Goal: Navigation & Orientation: Go to known website

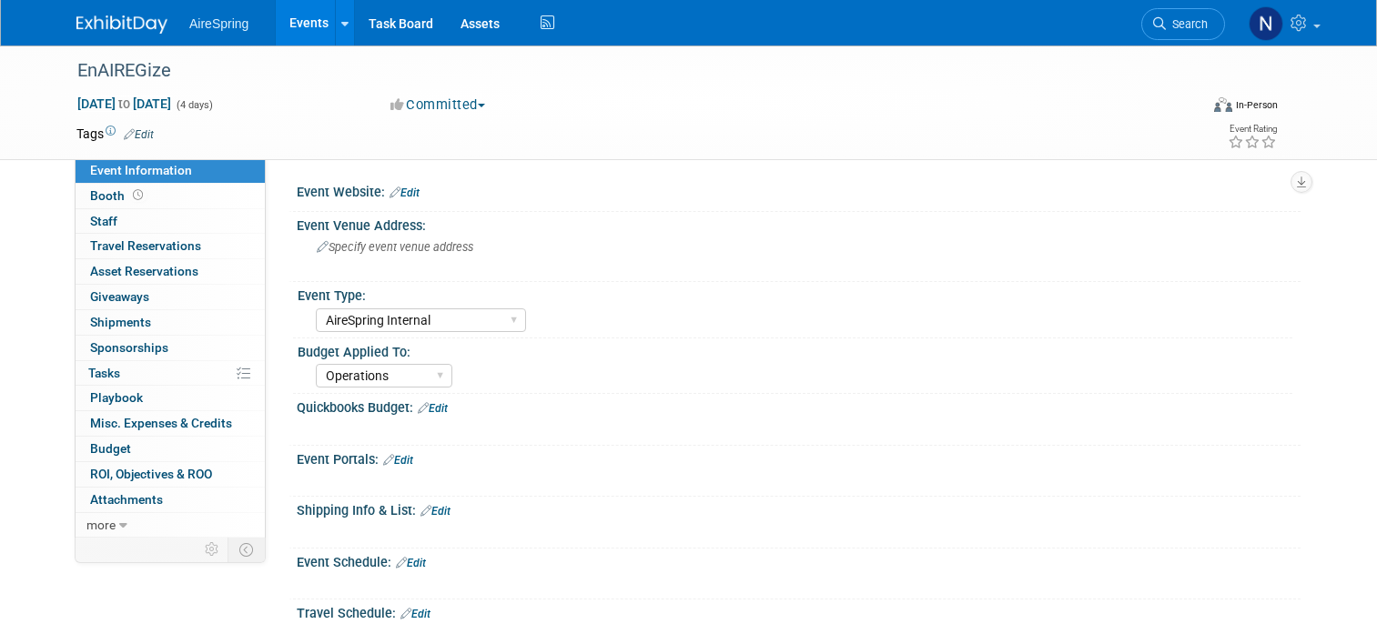
select select "AireSpring Internal"
select select "Operations"
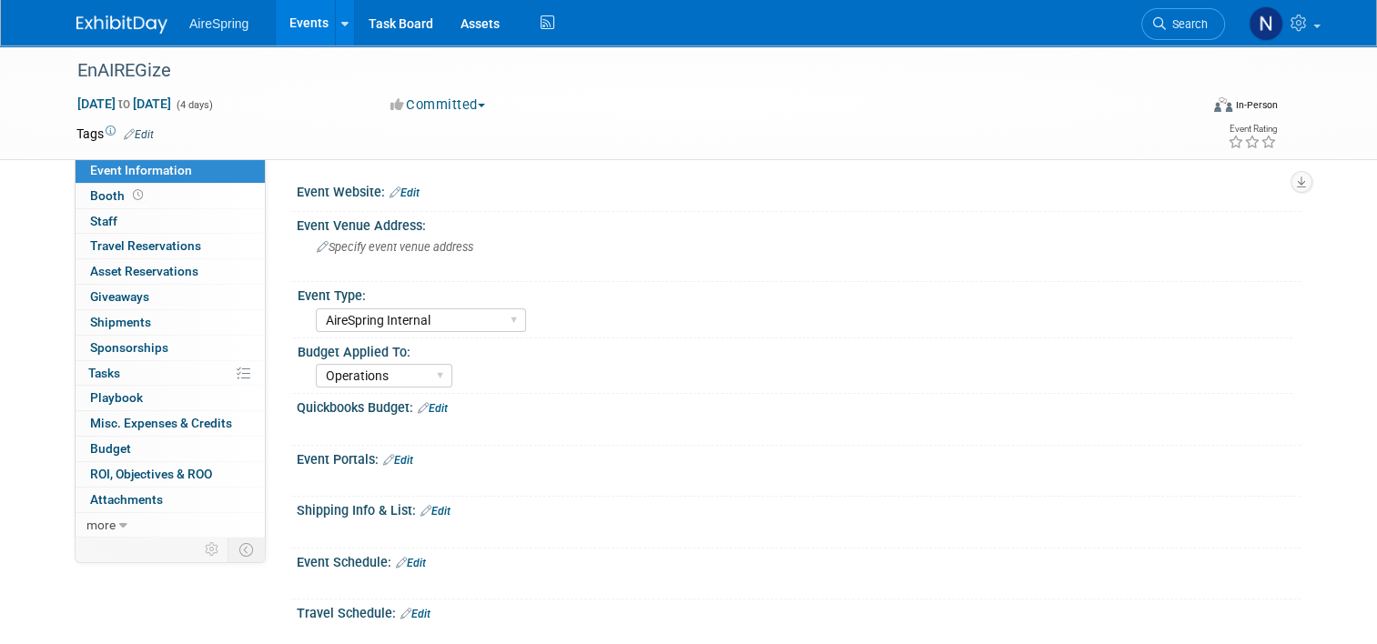
click at [288, 15] on link "Events" at bounding box center [309, 22] width 66 height 45
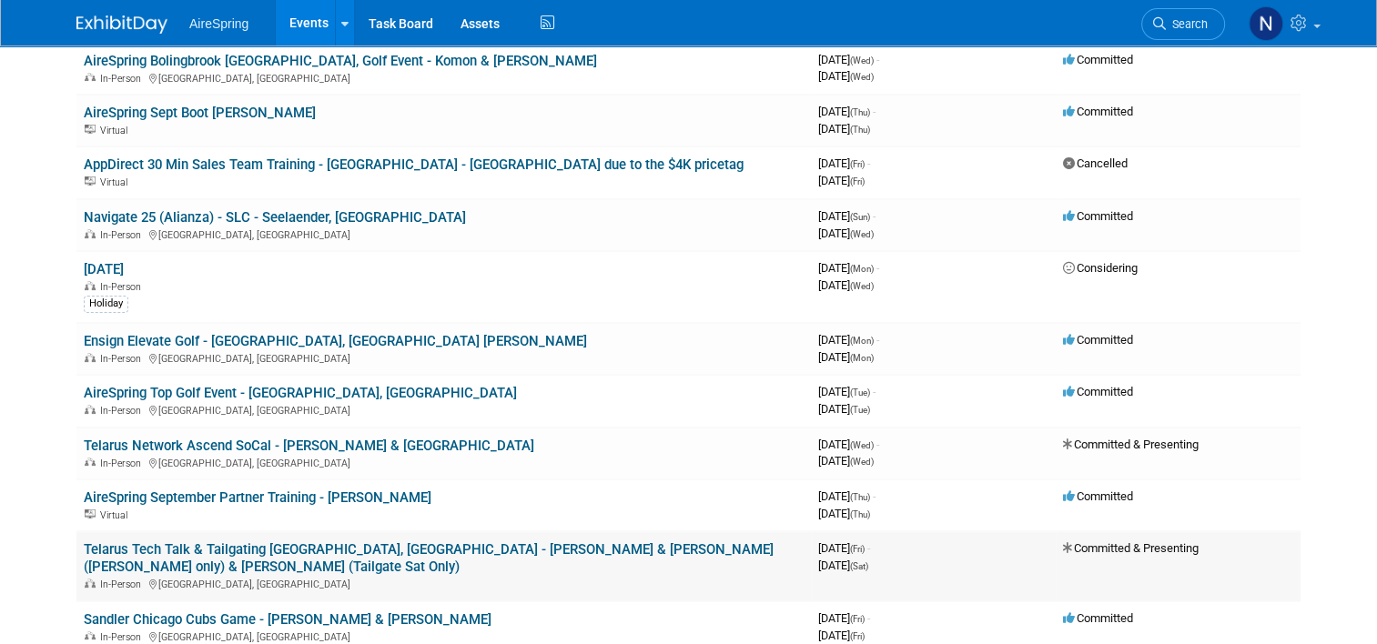
scroll to position [273, 0]
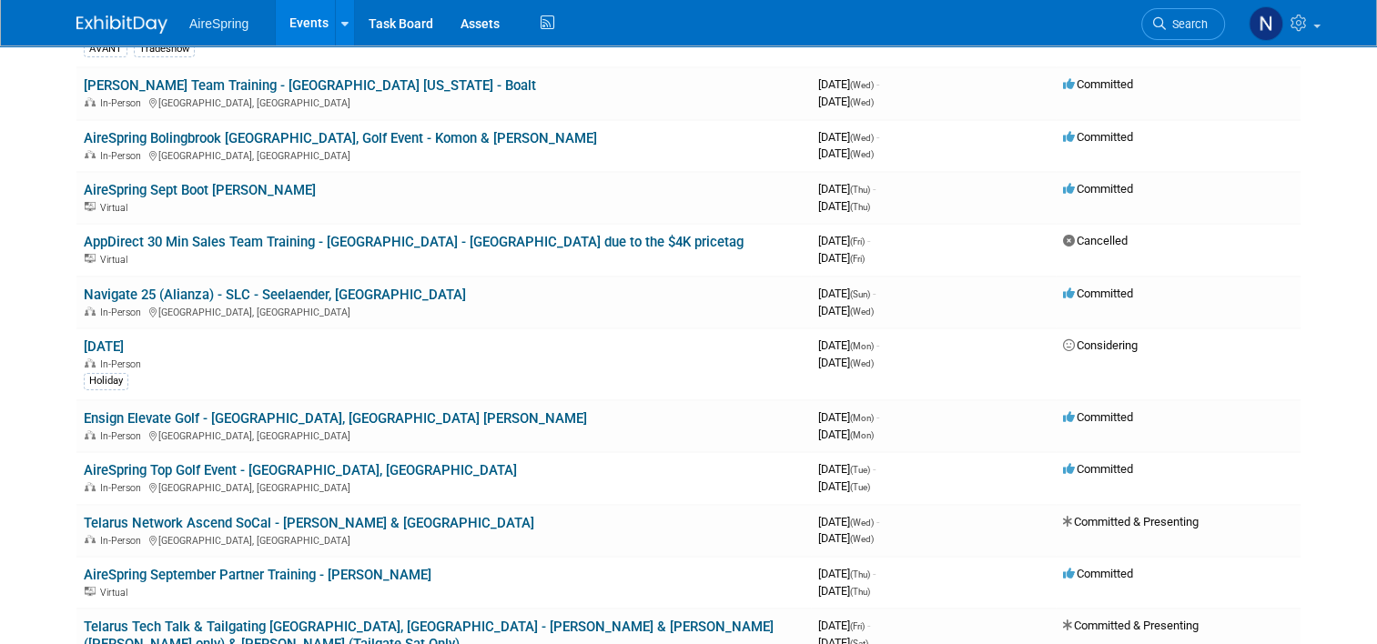
click at [178, 293] on link "Navigate 25 (Alianza) - SLC - Seelaender, [GEOGRAPHIC_DATA]" at bounding box center [275, 295] width 382 height 16
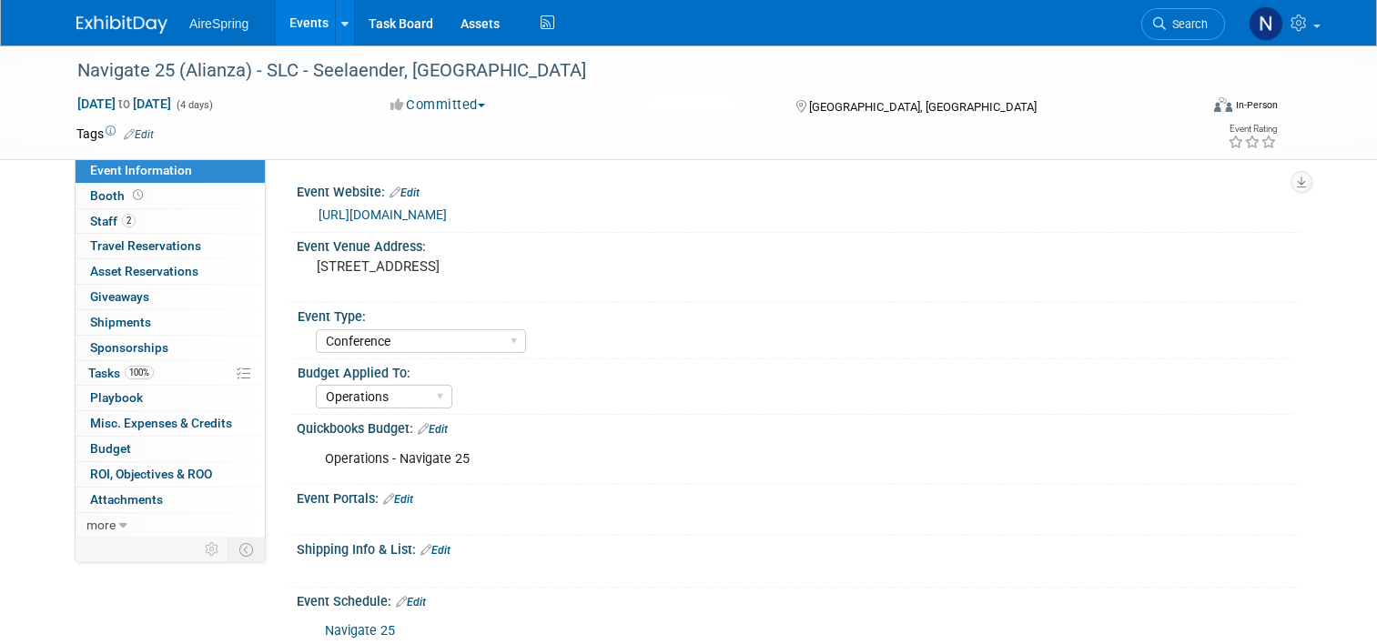
select select "Conference"
select select "Operations"
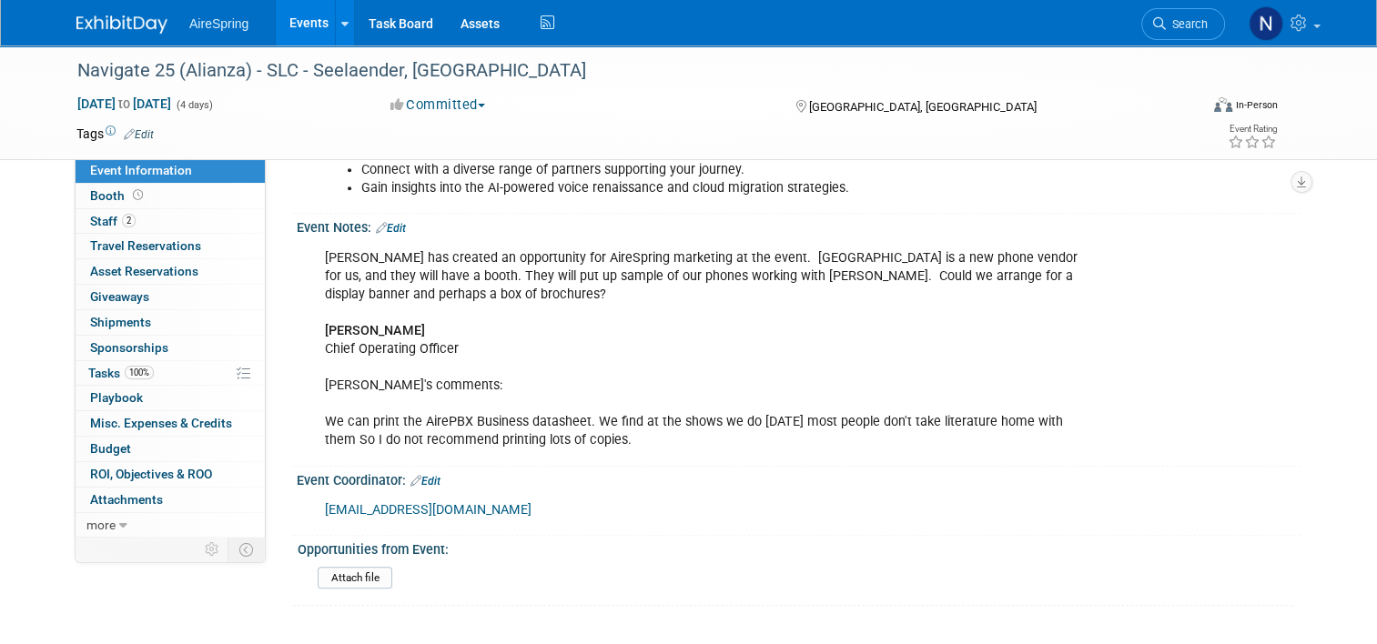
scroll to position [982, 0]
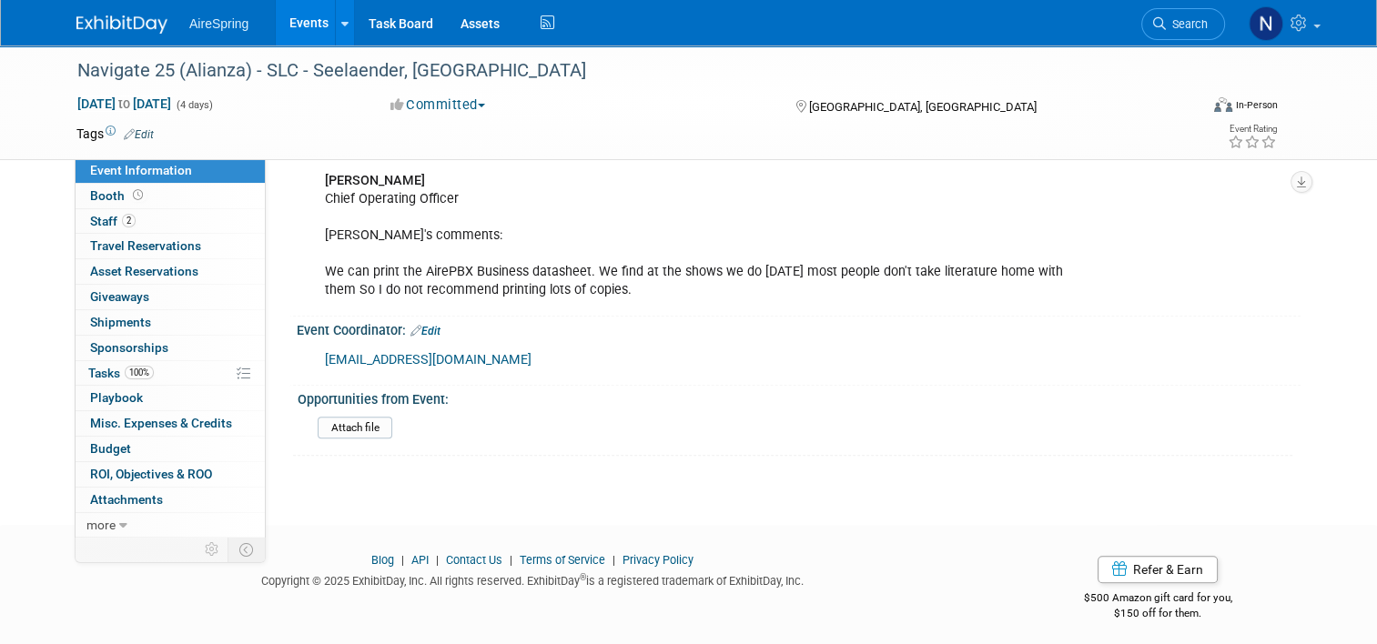
click at [208, 589] on div "Blog | API | Contact Us | Terms of Service | Privacy Policy Copyright © 2025 Ex…" at bounding box center [532, 576] width 938 height 48
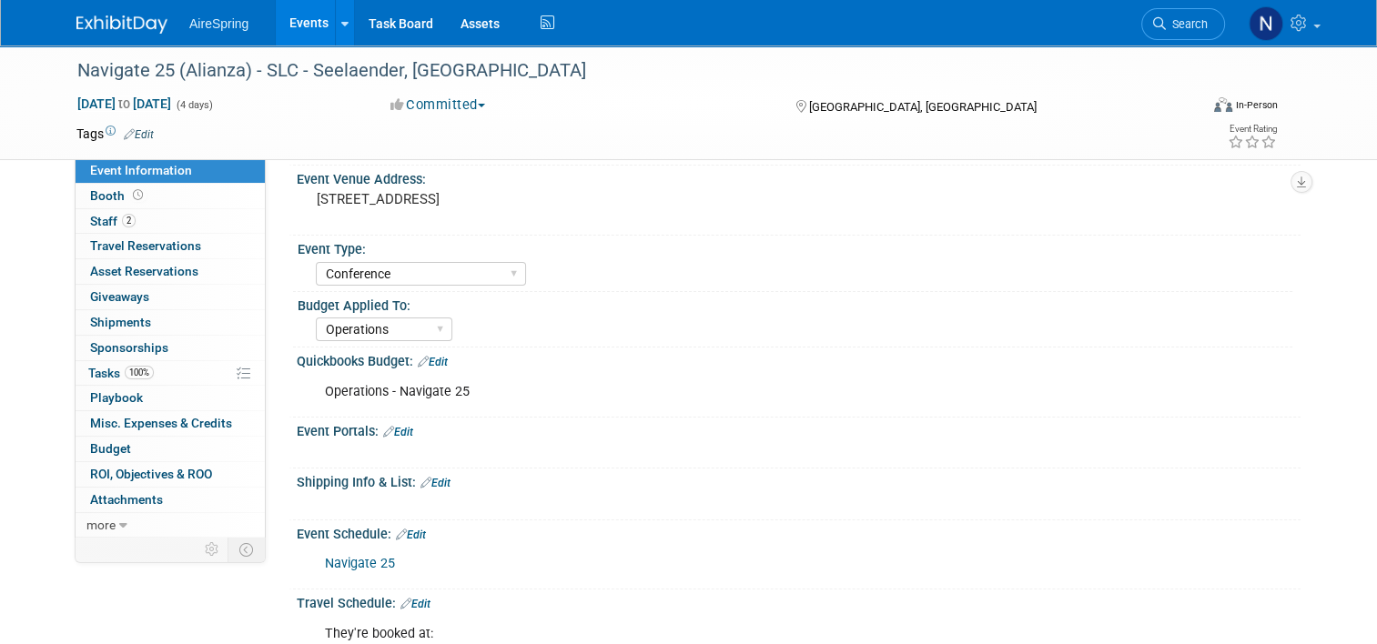
scroll to position [0, 0]
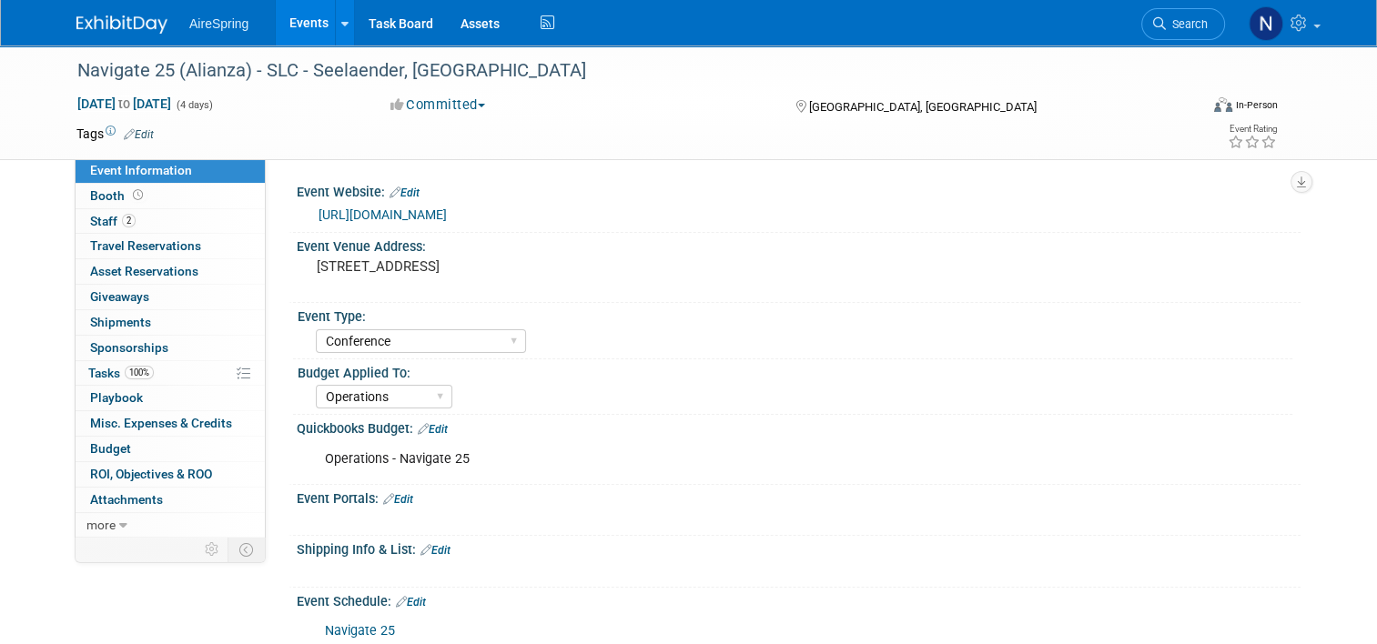
click at [422, 221] on link "[URL][DOMAIN_NAME]" at bounding box center [382, 214] width 128 height 15
